Goal: Information Seeking & Learning: Learn about a topic

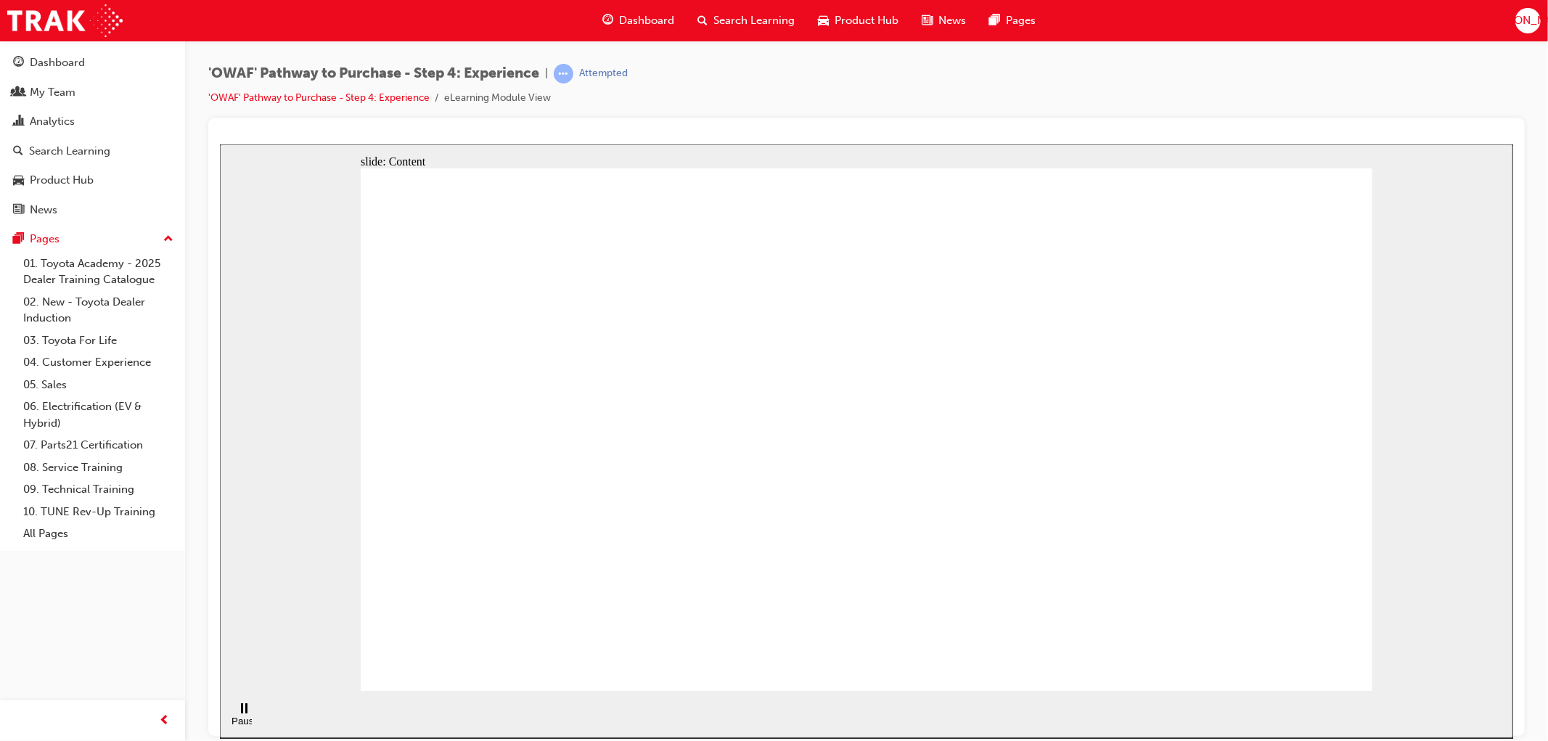
click at [231, 715] on div "Pause (Ctrl+Alt+P)" at bounding box center [243, 726] width 25 height 22
click at [231, 716] on div "Play (Ctrl+Alt+P)" at bounding box center [243, 727] width 25 height 22
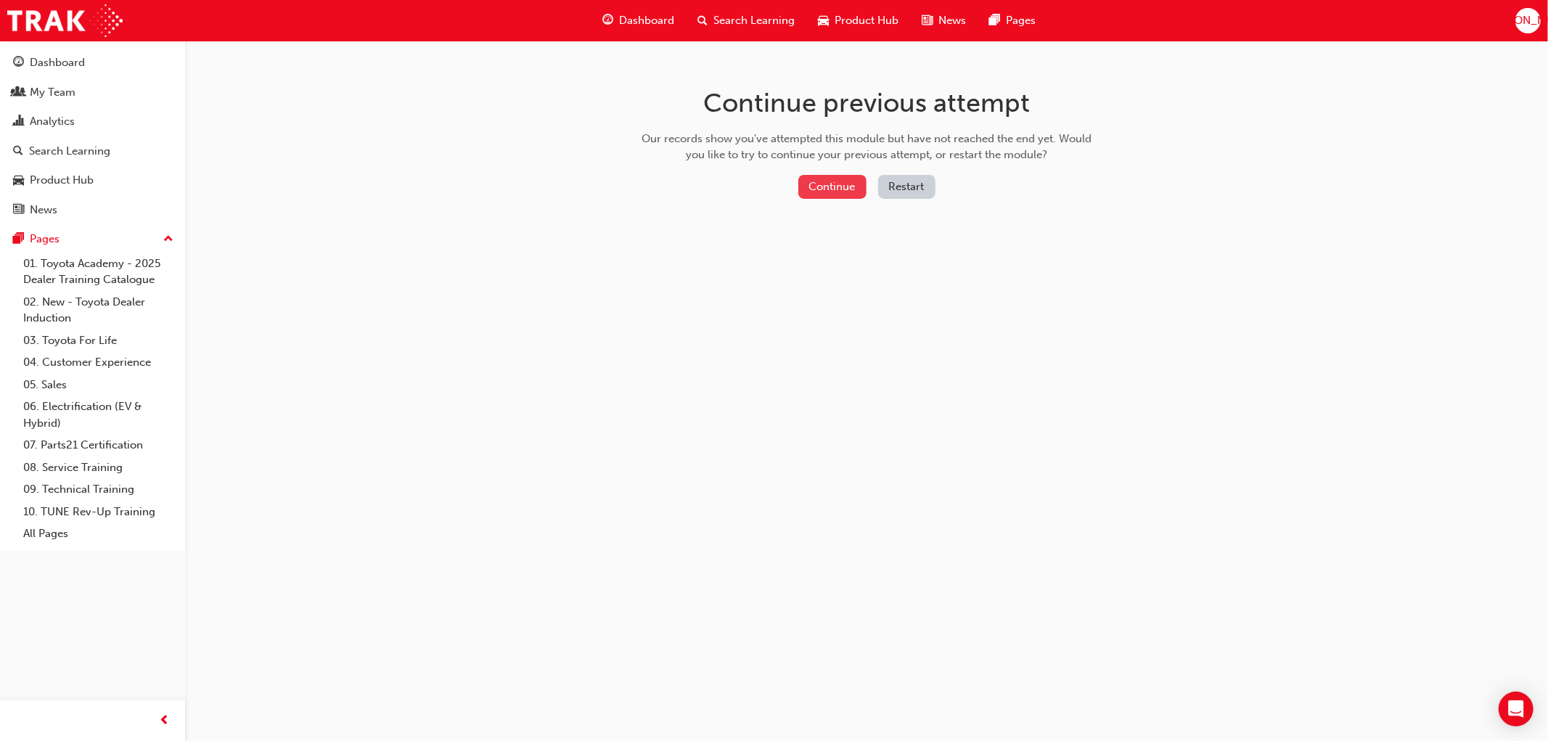
click at [836, 189] on button "Continue" at bounding box center [832, 187] width 68 height 24
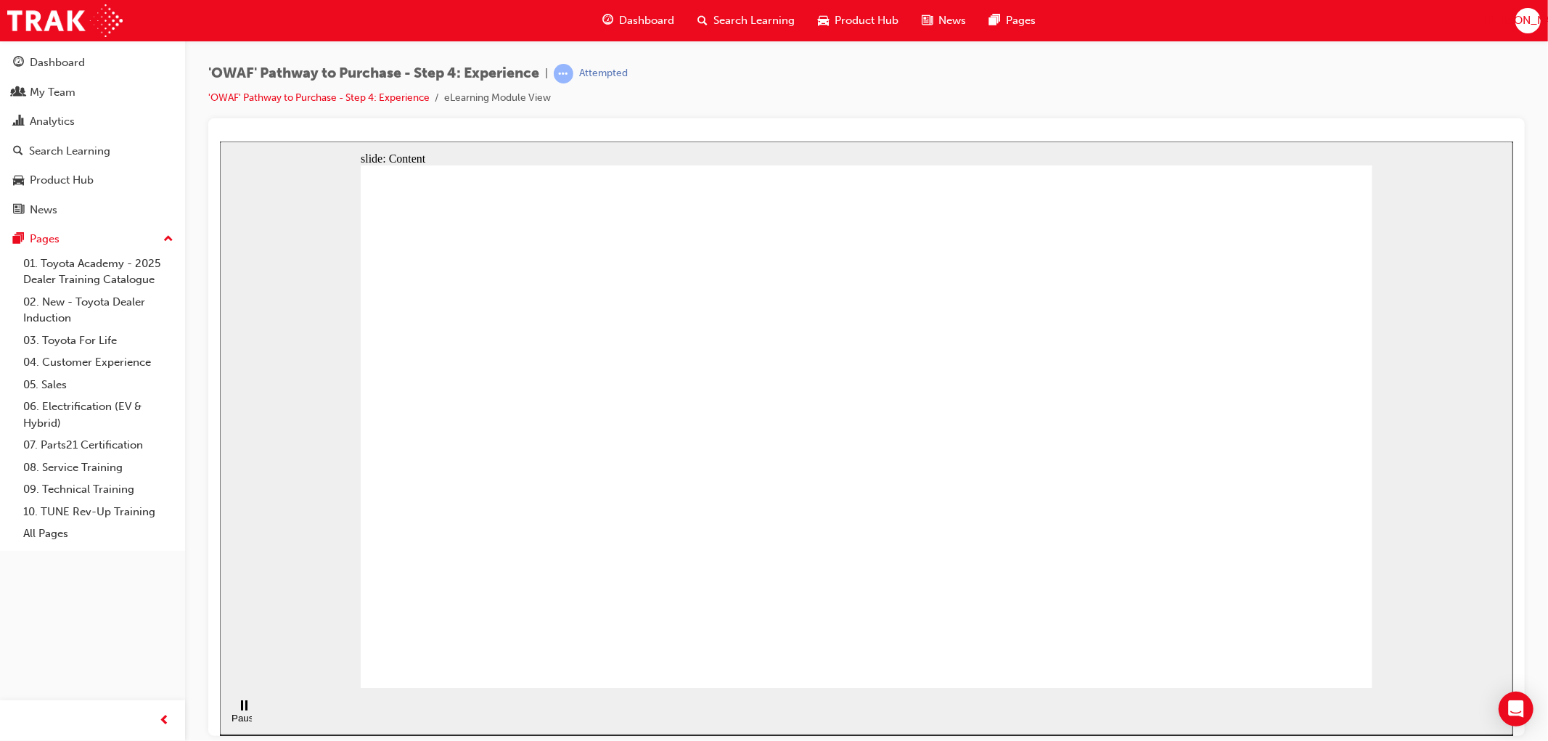
click at [242, 717] on div "Pause (Ctrl+Alt+P)" at bounding box center [243, 712] width 25 height 25
